Goal: Task Accomplishment & Management: Manage account settings

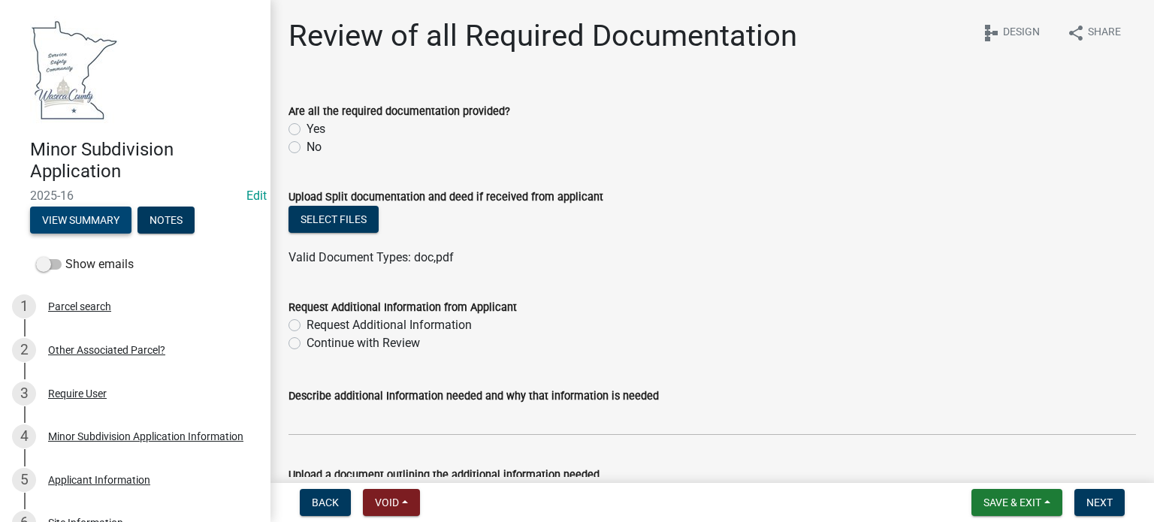
click at [76, 221] on button "View Summary" at bounding box center [80, 220] width 101 height 27
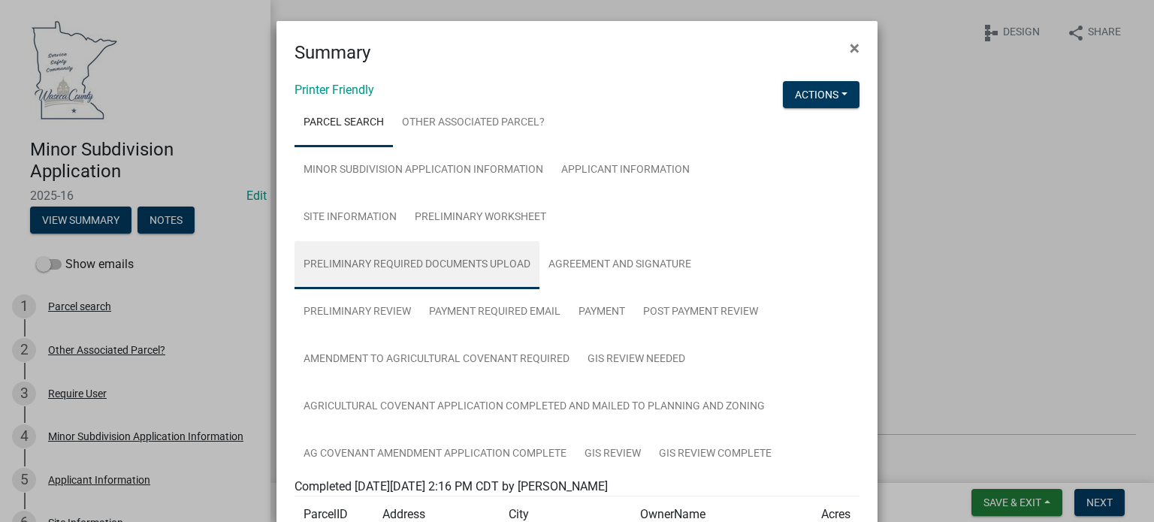
click at [437, 267] on link "Preliminary Required Documents Upload" at bounding box center [417, 265] width 245 height 48
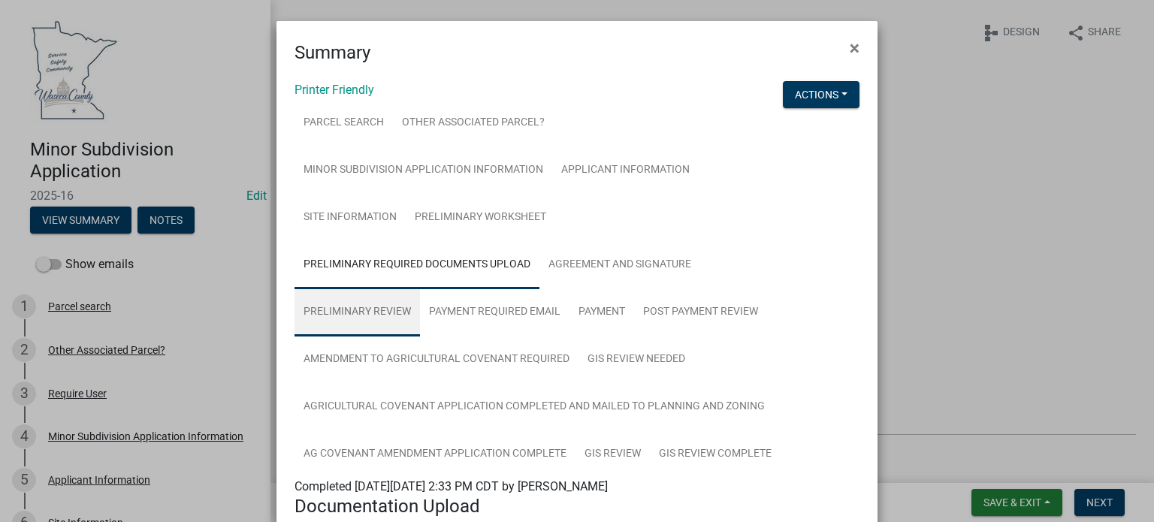
click at [355, 312] on link "Preliminary Review" at bounding box center [357, 313] width 125 height 48
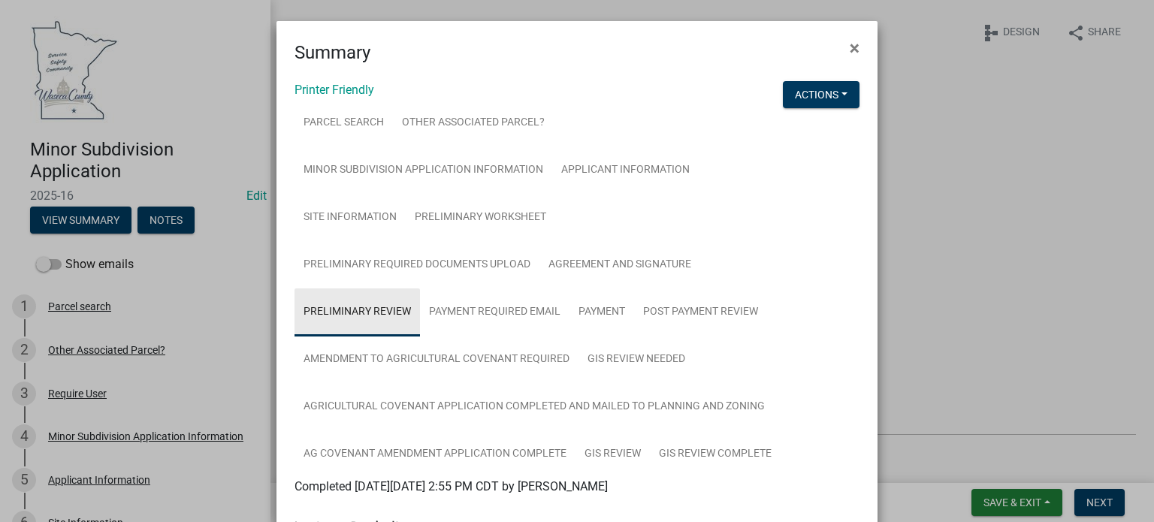
click at [359, 309] on link "Preliminary Review" at bounding box center [357, 313] width 125 height 48
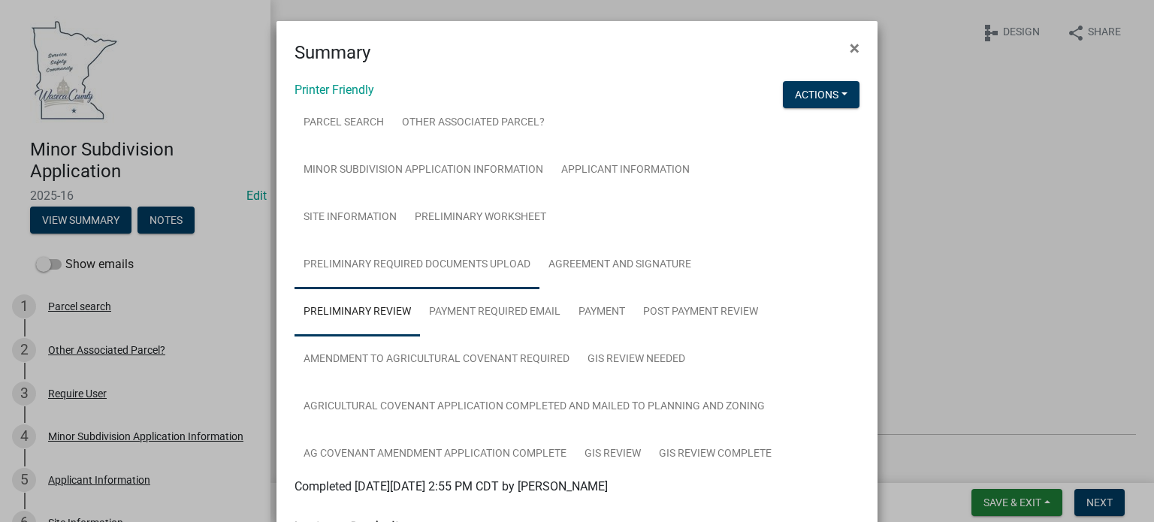
click at [431, 263] on link "Preliminary Required Documents Upload" at bounding box center [417, 265] width 245 height 48
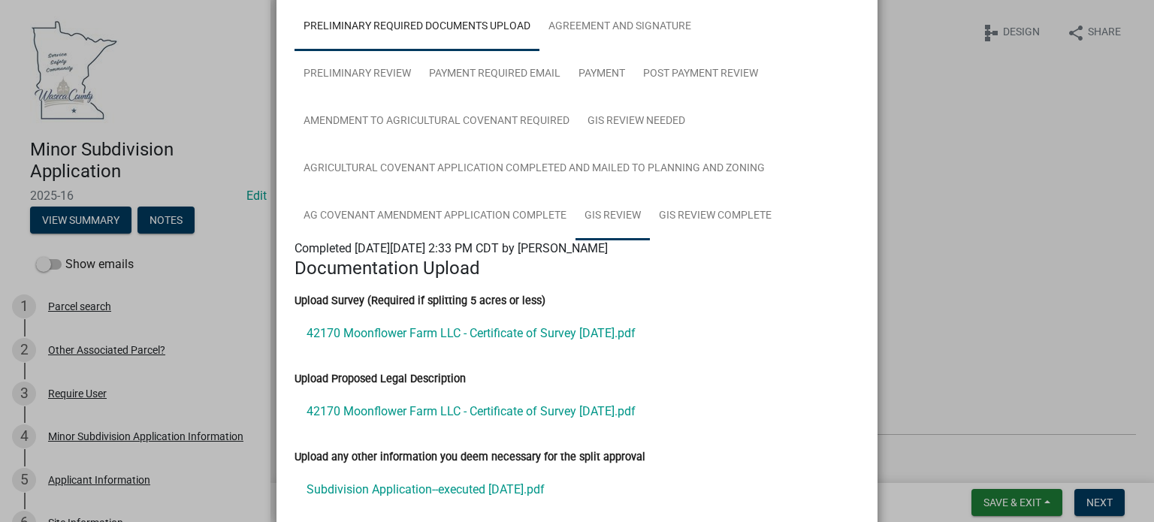
scroll to position [376, 0]
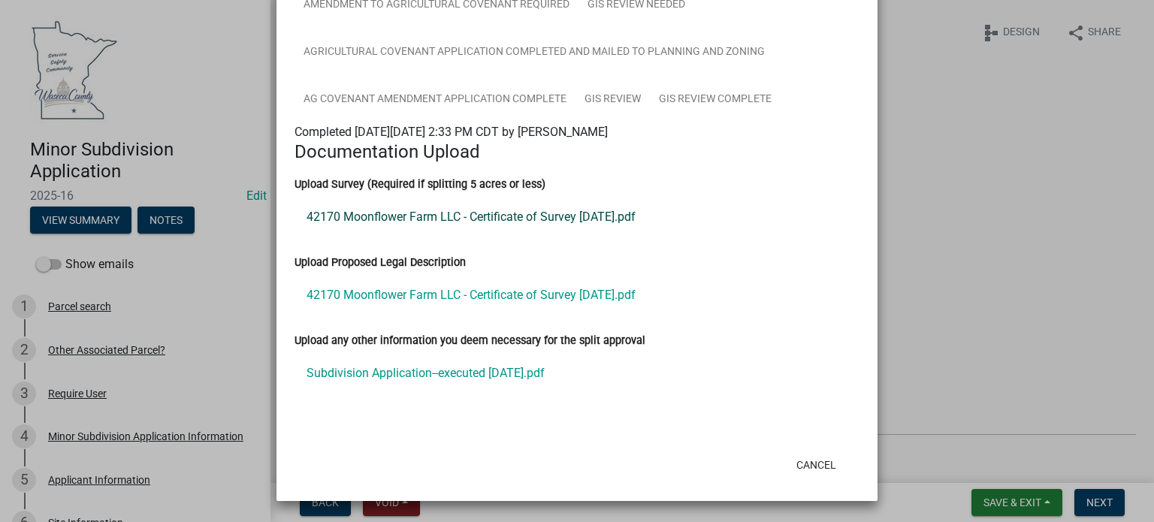
click at [482, 234] on link "42170 Moonflower Farm LLC - Certificate of Survey 2025-08-26.pdf" at bounding box center [577, 217] width 565 height 36
click at [434, 313] on link "42170 Moonflower Farm LLC - Certificate of Survey 2025-08-26.pdf" at bounding box center [577, 295] width 565 height 36
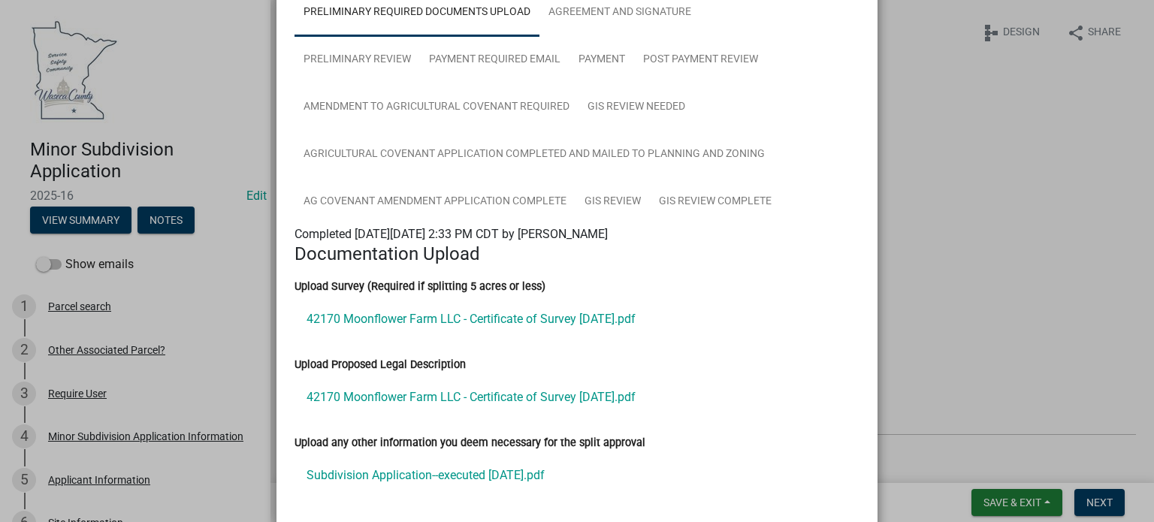
scroll to position [102, 0]
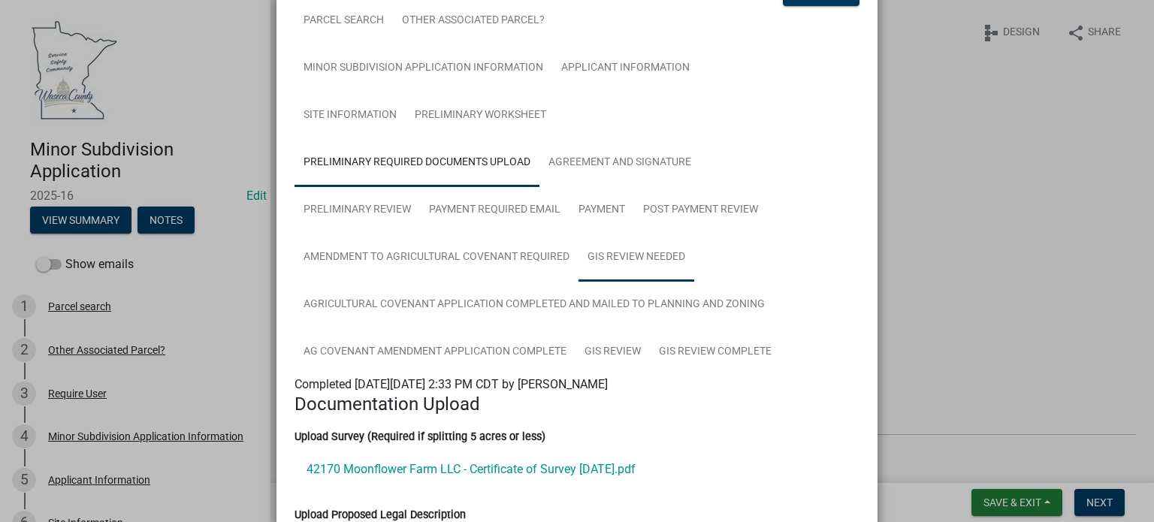
click at [649, 252] on link "GIS Review Needed" at bounding box center [637, 258] width 116 height 48
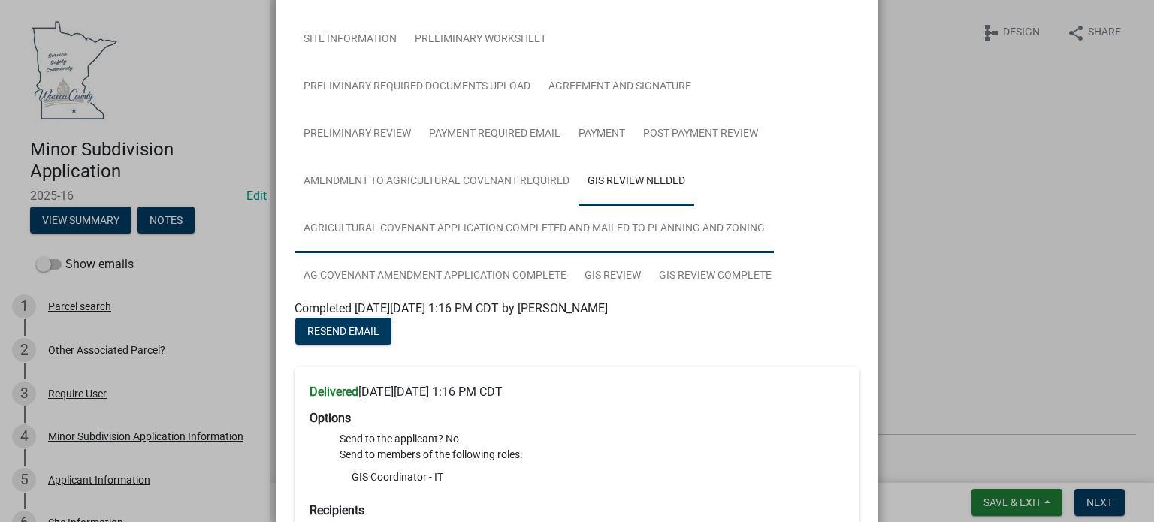
scroll to position [177, 0]
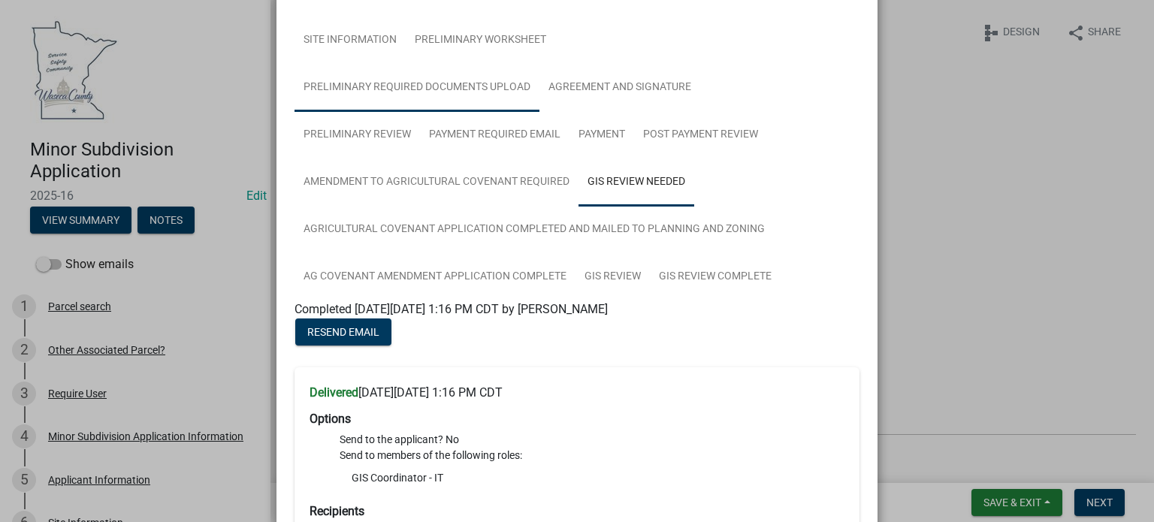
click at [383, 95] on link "Preliminary Required Documents Upload" at bounding box center [417, 88] width 245 height 48
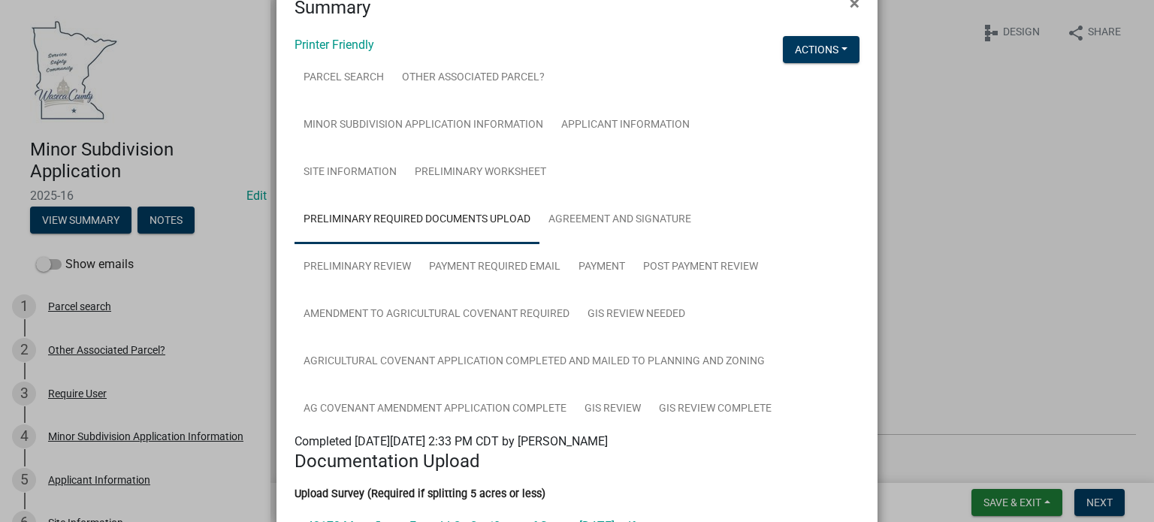
scroll to position [0, 0]
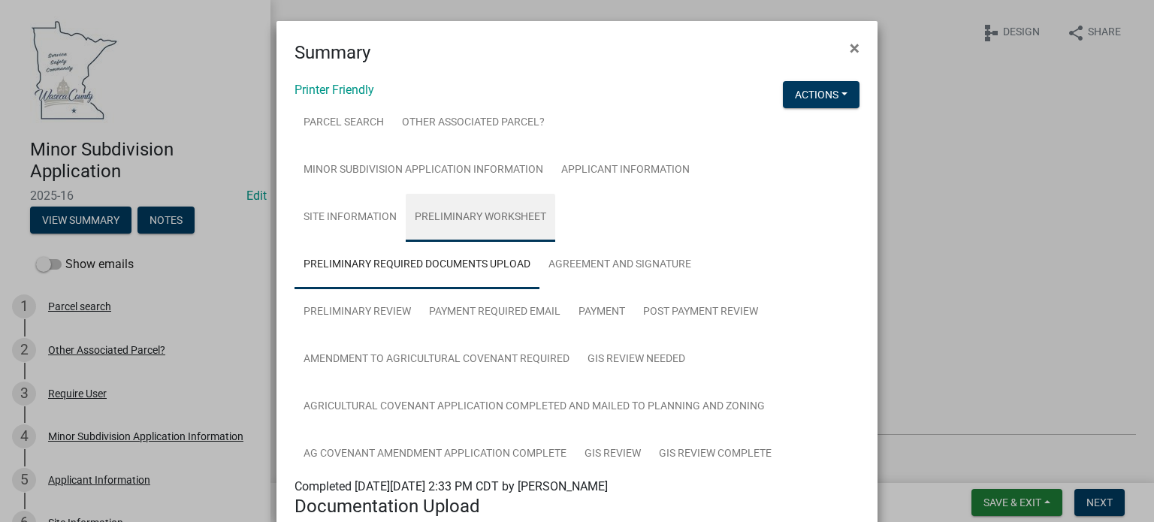
click at [489, 225] on link "Preliminary Worksheet" at bounding box center [481, 218] width 150 height 48
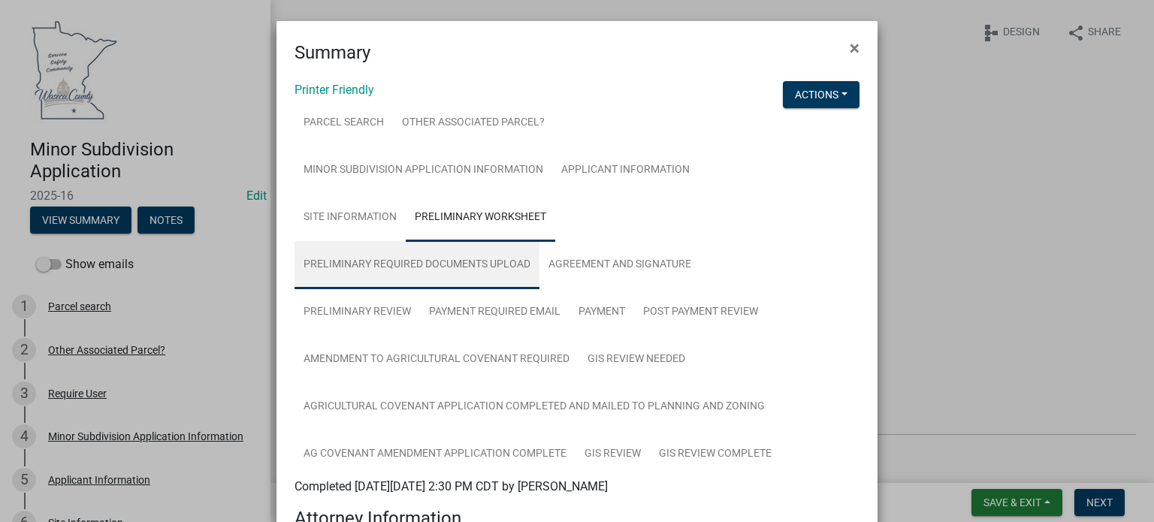
click at [488, 261] on link "Preliminary Required Documents Upload" at bounding box center [417, 265] width 245 height 48
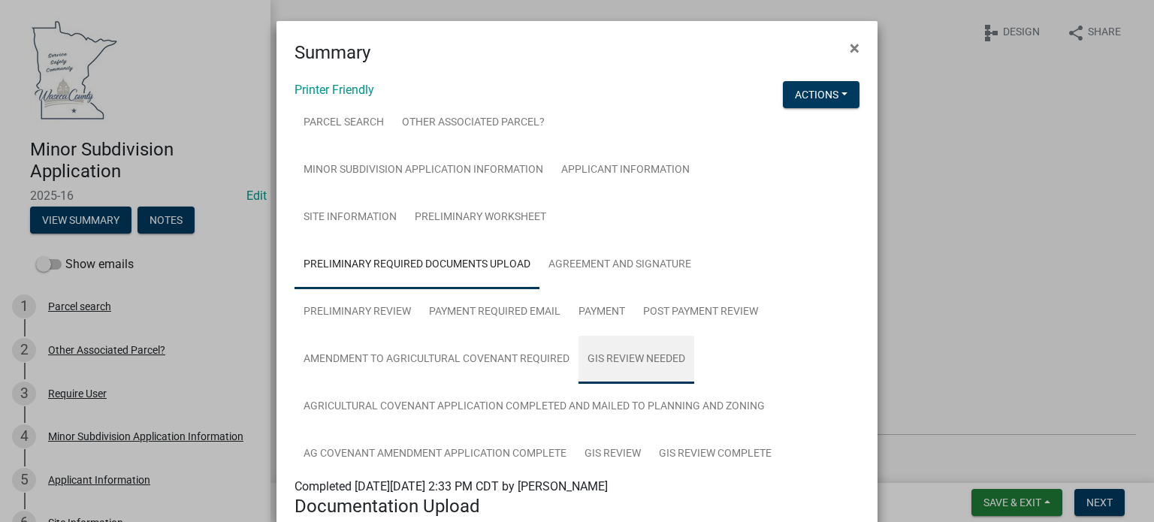
click at [591, 355] on link "GIS Review Needed" at bounding box center [637, 360] width 116 height 48
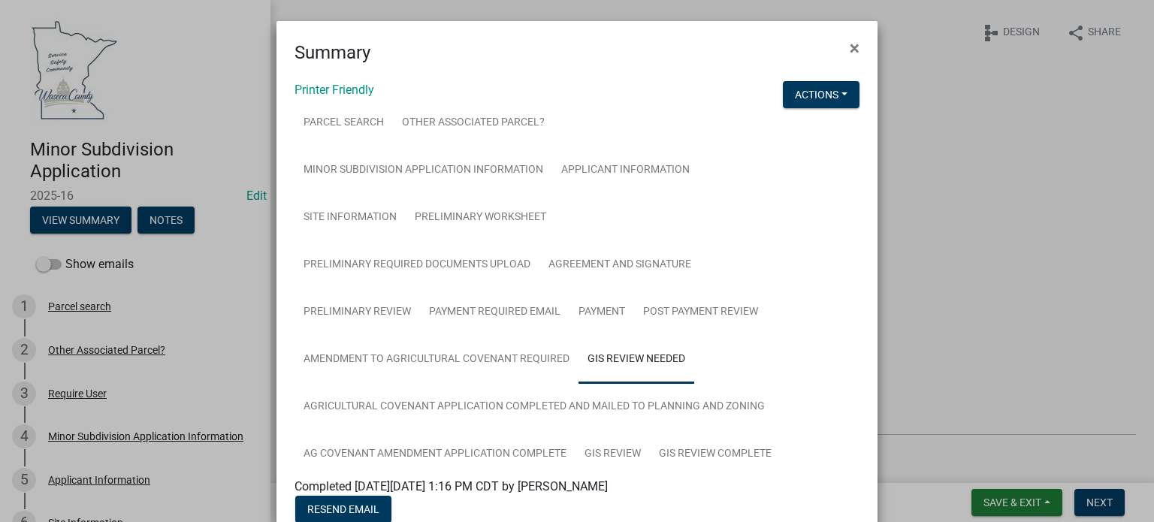
click at [656, 364] on link "GIS Review Needed" at bounding box center [637, 360] width 116 height 48
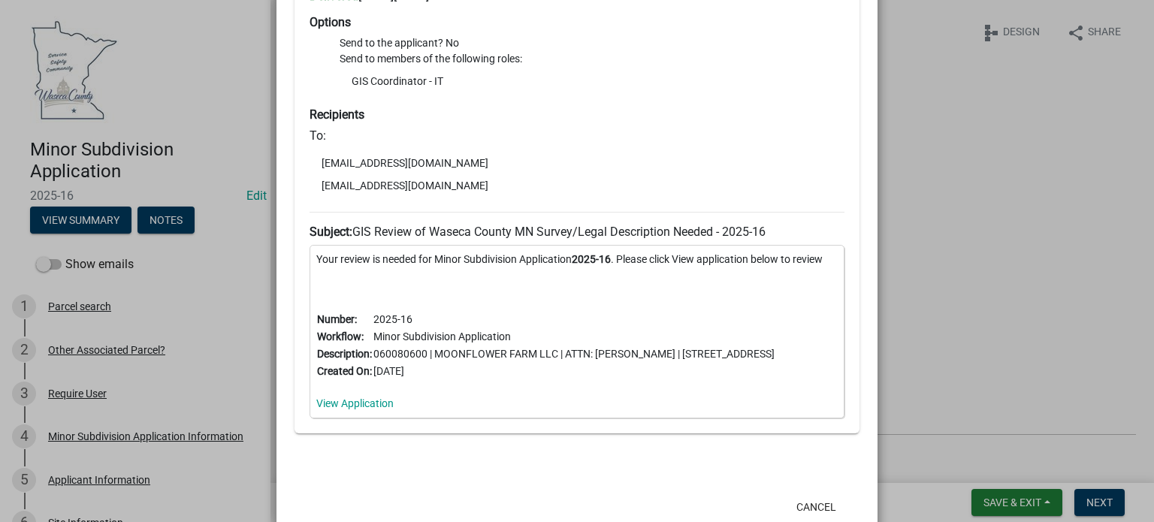
scroll to position [664, 0]
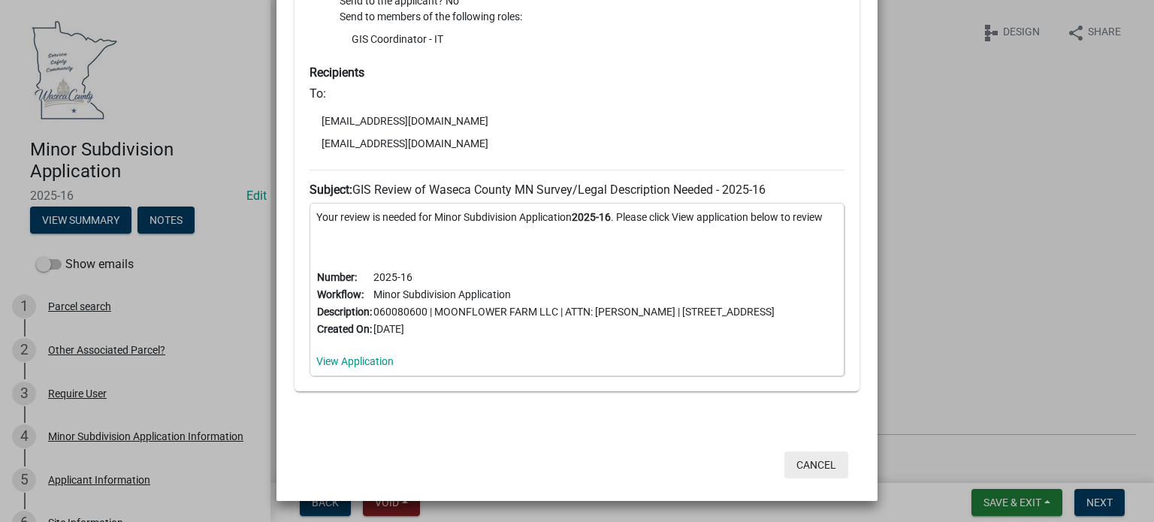
click at [807, 459] on button "Cancel" at bounding box center [817, 465] width 64 height 27
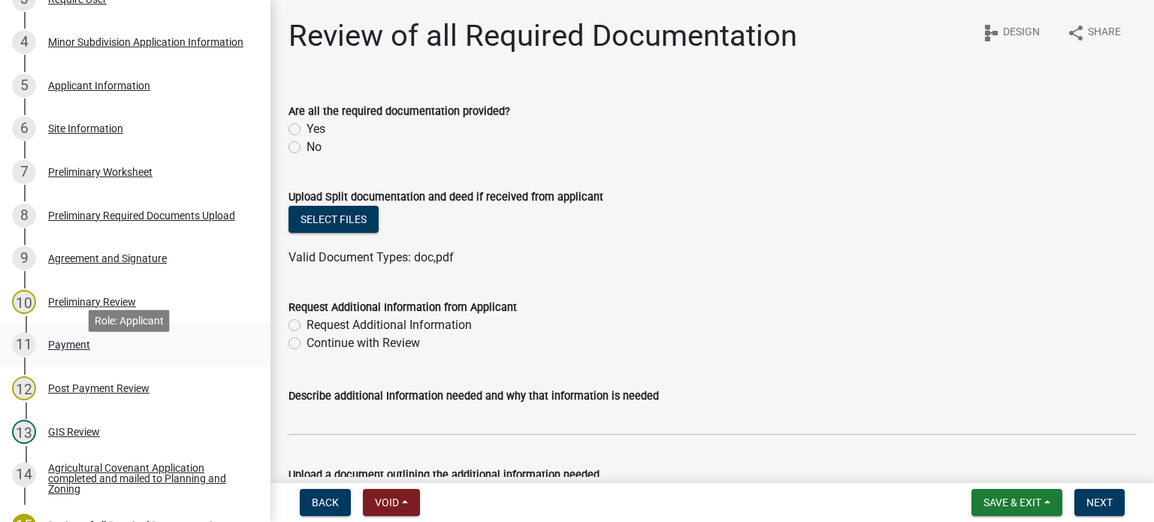
scroll to position [451, 0]
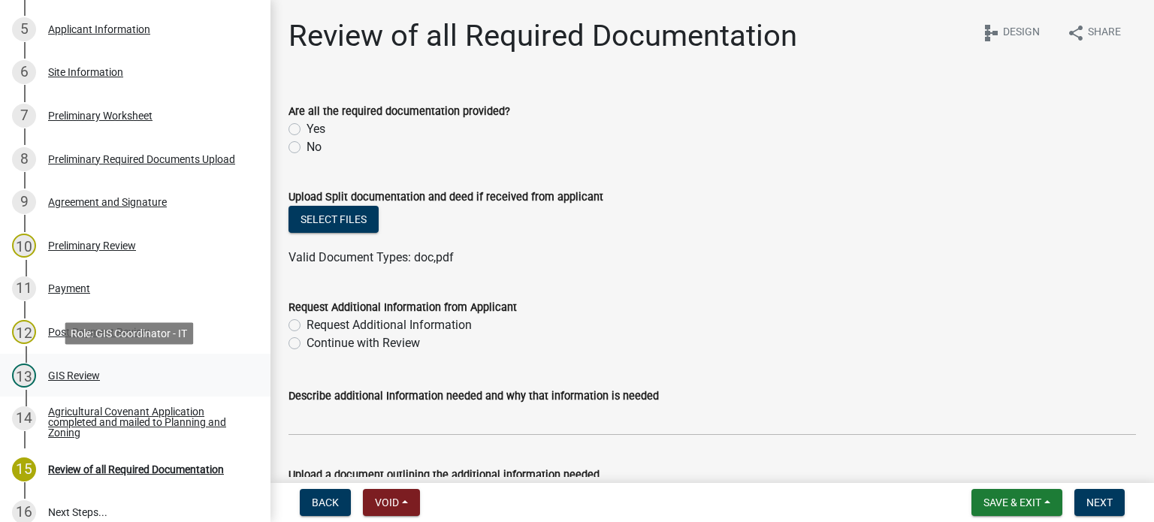
click at [77, 372] on div "GIS Review" at bounding box center [74, 375] width 52 height 11
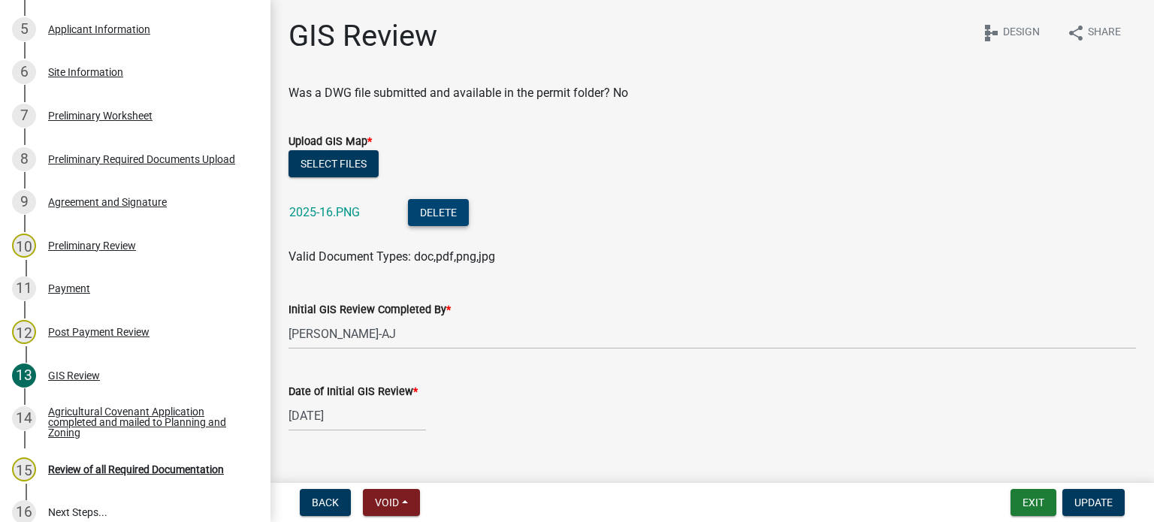
click at [451, 215] on button "Delete" at bounding box center [438, 212] width 61 height 27
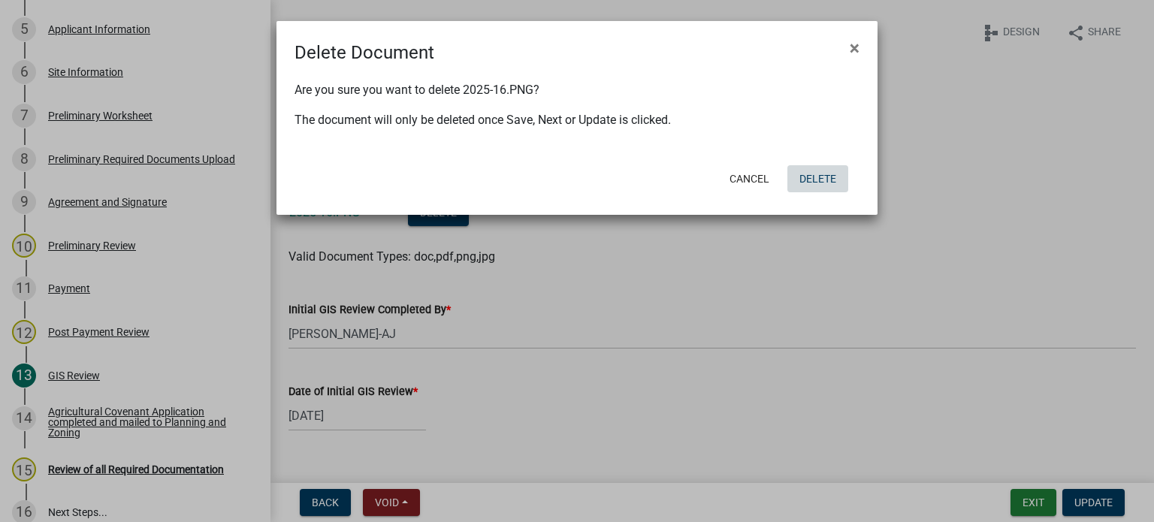
click at [813, 177] on button "Delete" at bounding box center [818, 178] width 61 height 27
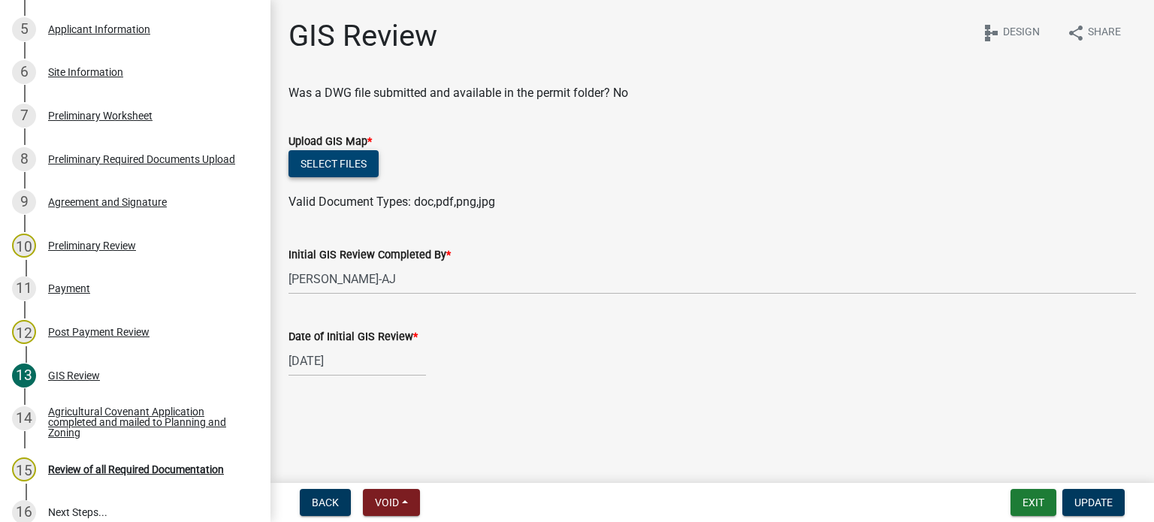
click at [340, 176] on button "Select files" at bounding box center [334, 163] width 90 height 27
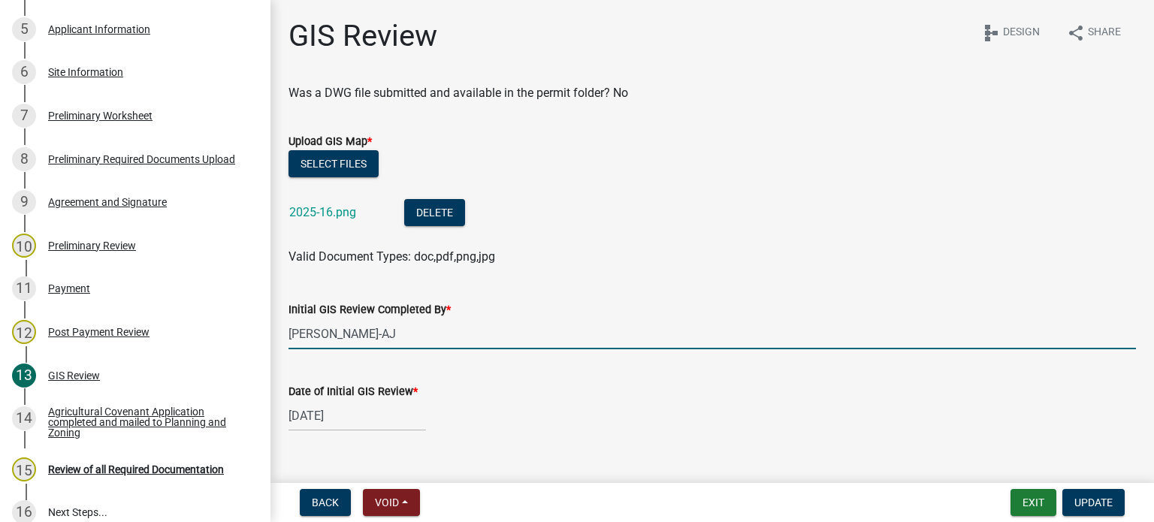
click at [397, 334] on input "Schneider-AJ" at bounding box center [713, 334] width 848 height 31
type input "Schneider-AJ, then Schneider-MEC"
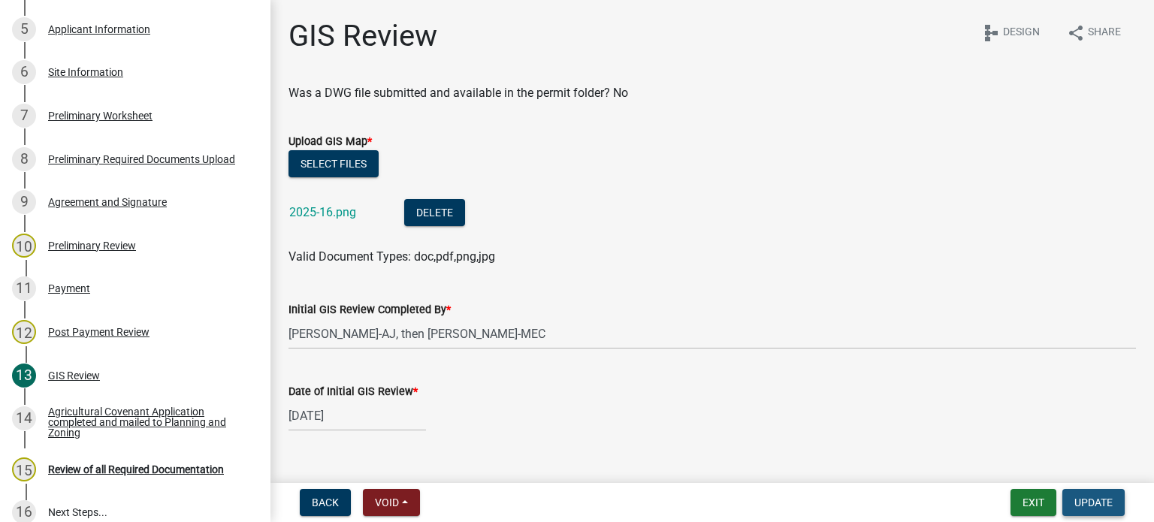
click at [1082, 507] on span "Update" at bounding box center [1094, 503] width 38 height 12
